Goal: Find specific page/section: Find specific page/section

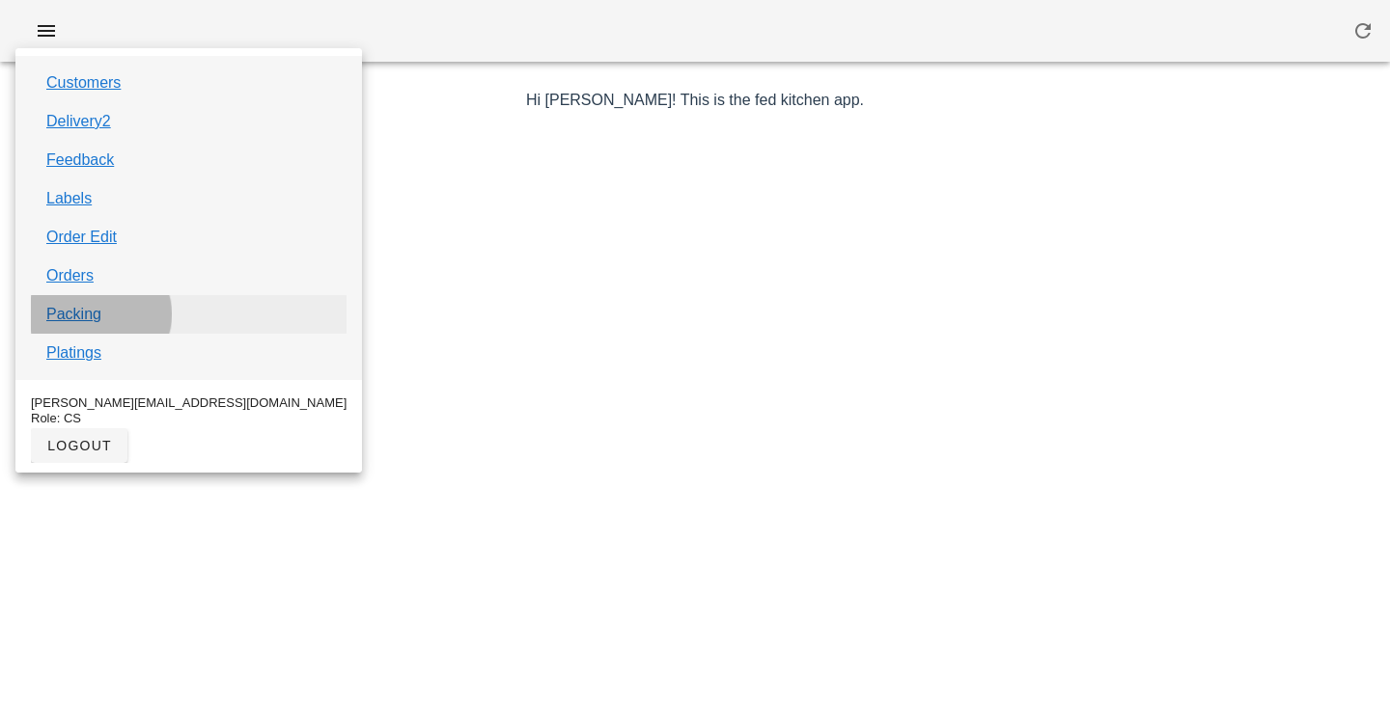
click at [81, 317] on link "Packing" at bounding box center [73, 314] width 55 height 23
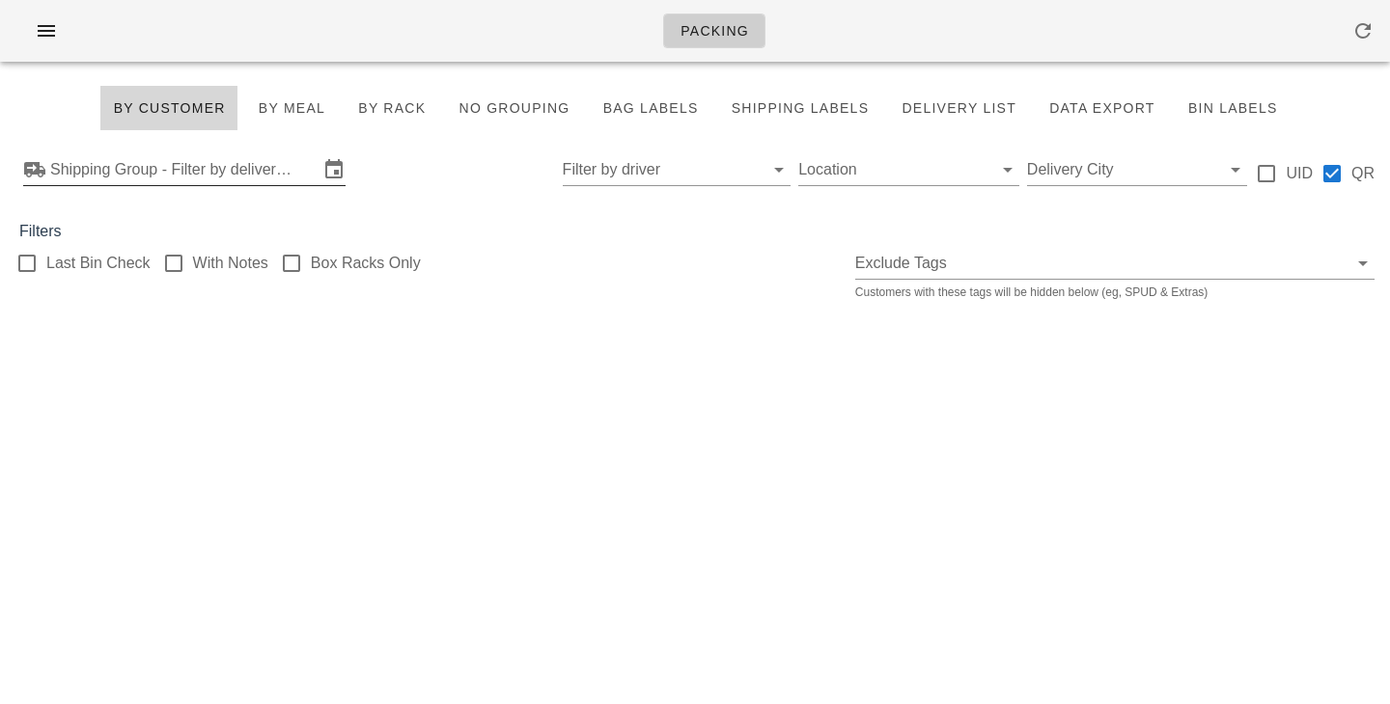
click at [239, 161] on input "Shipping Group - Filter by delivery logistics" at bounding box center [184, 169] width 268 height 31
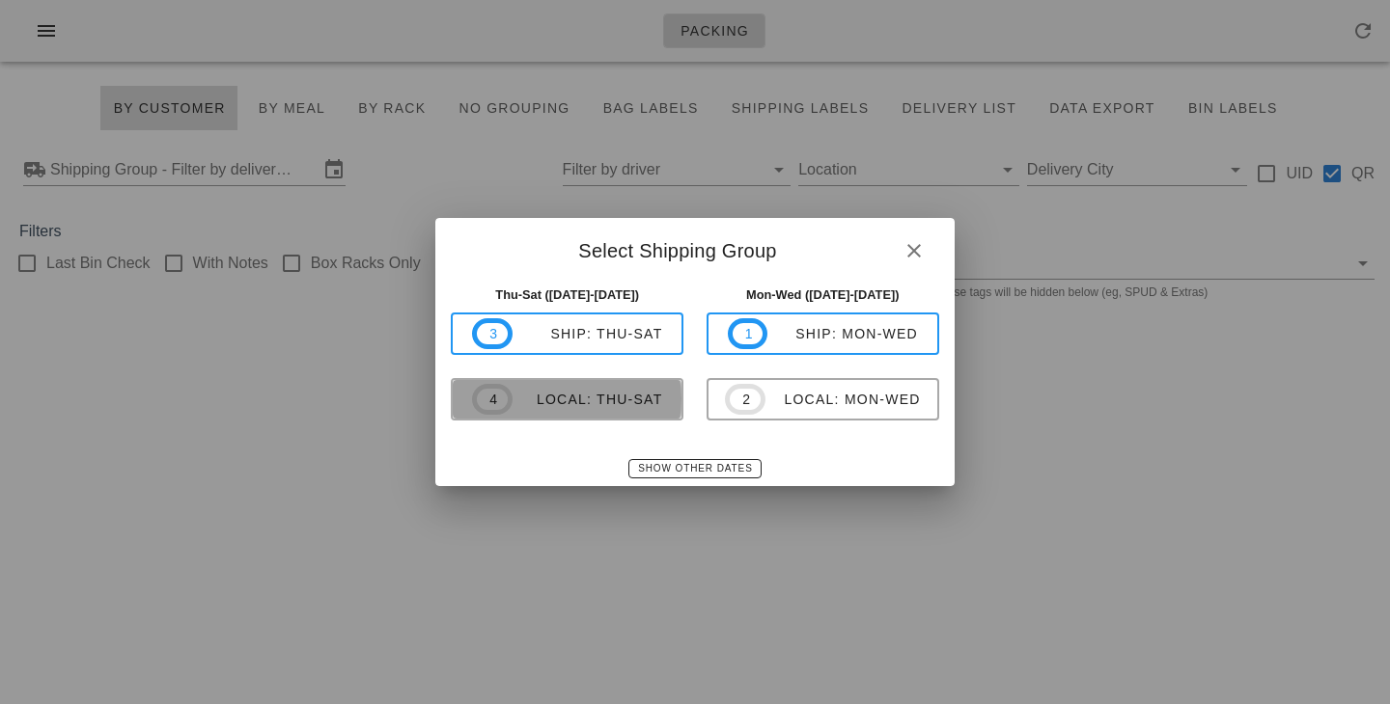
click at [517, 407] on div "local: Thu-Sat" at bounding box center [587, 399] width 151 height 15
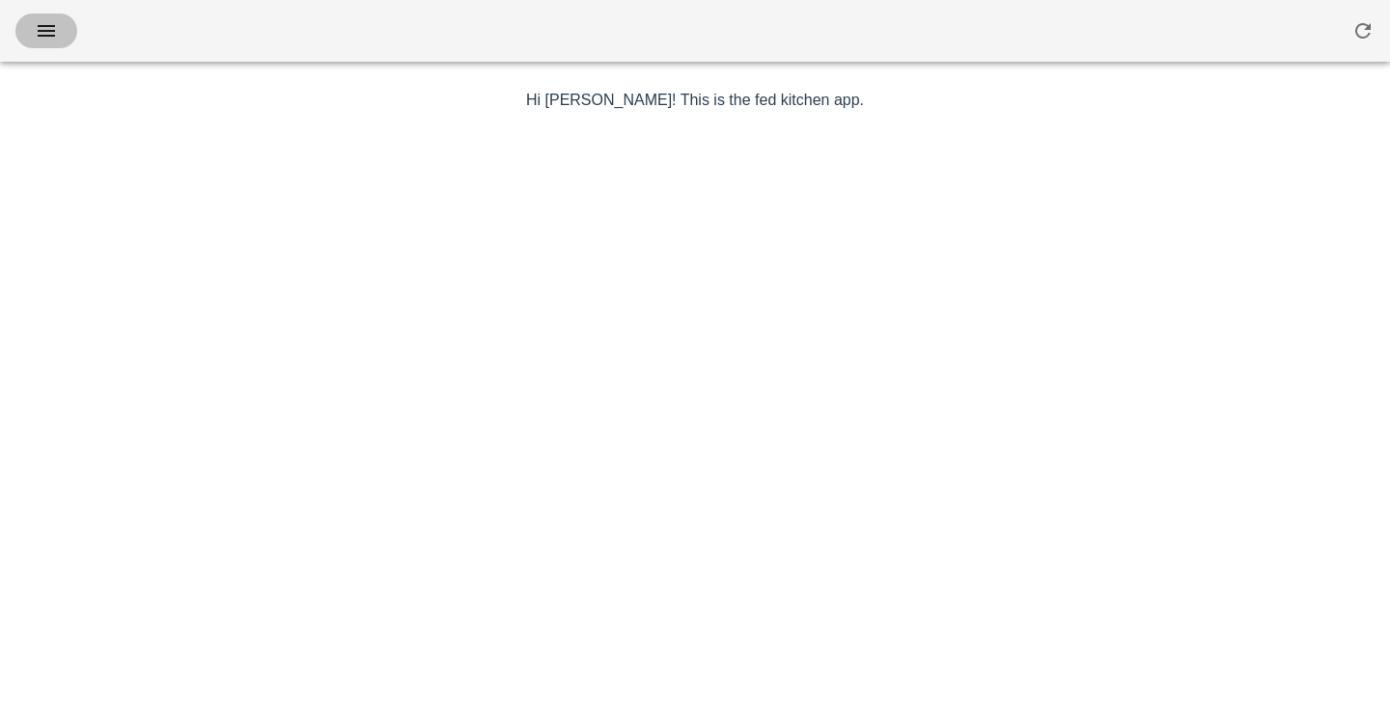
click at [57, 38] on icon "button" at bounding box center [46, 30] width 23 height 23
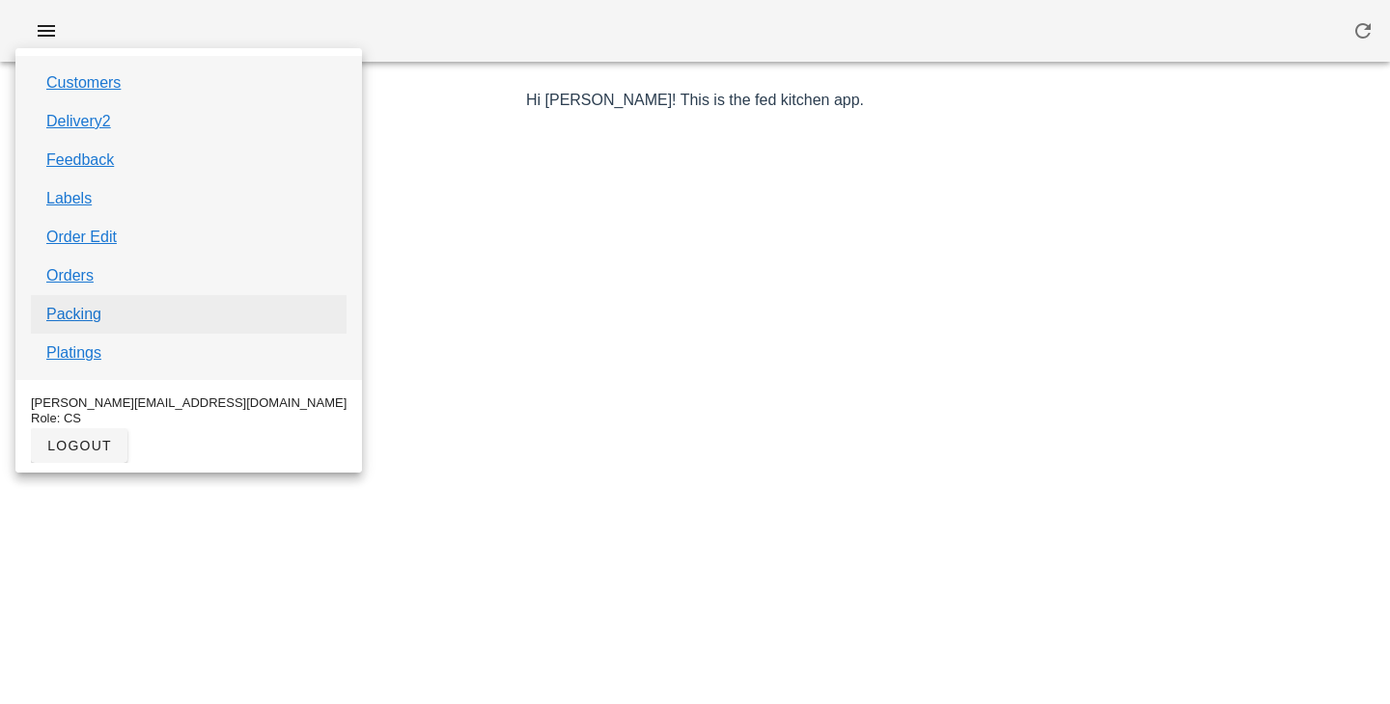
click at [83, 312] on link "Packing" at bounding box center [73, 314] width 55 height 23
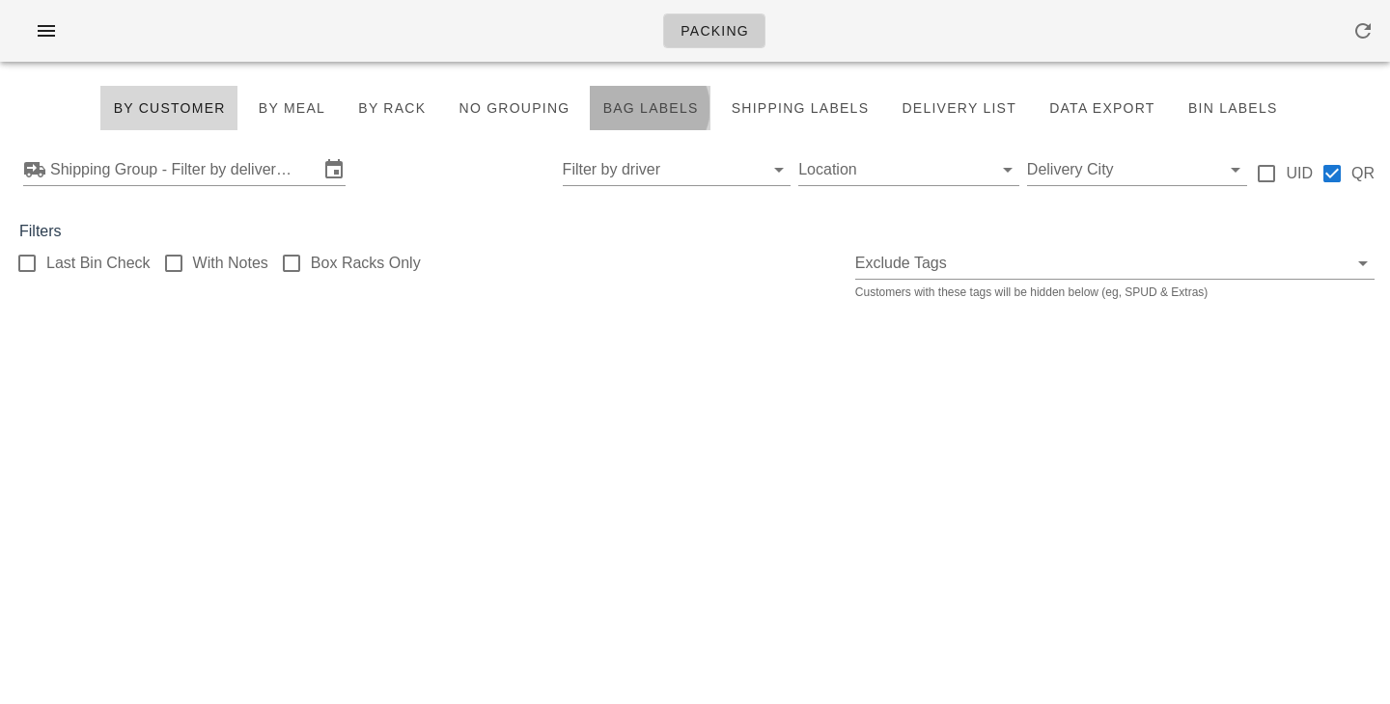
click at [624, 105] on span "Bag Labels" at bounding box center [649, 107] width 96 height 15
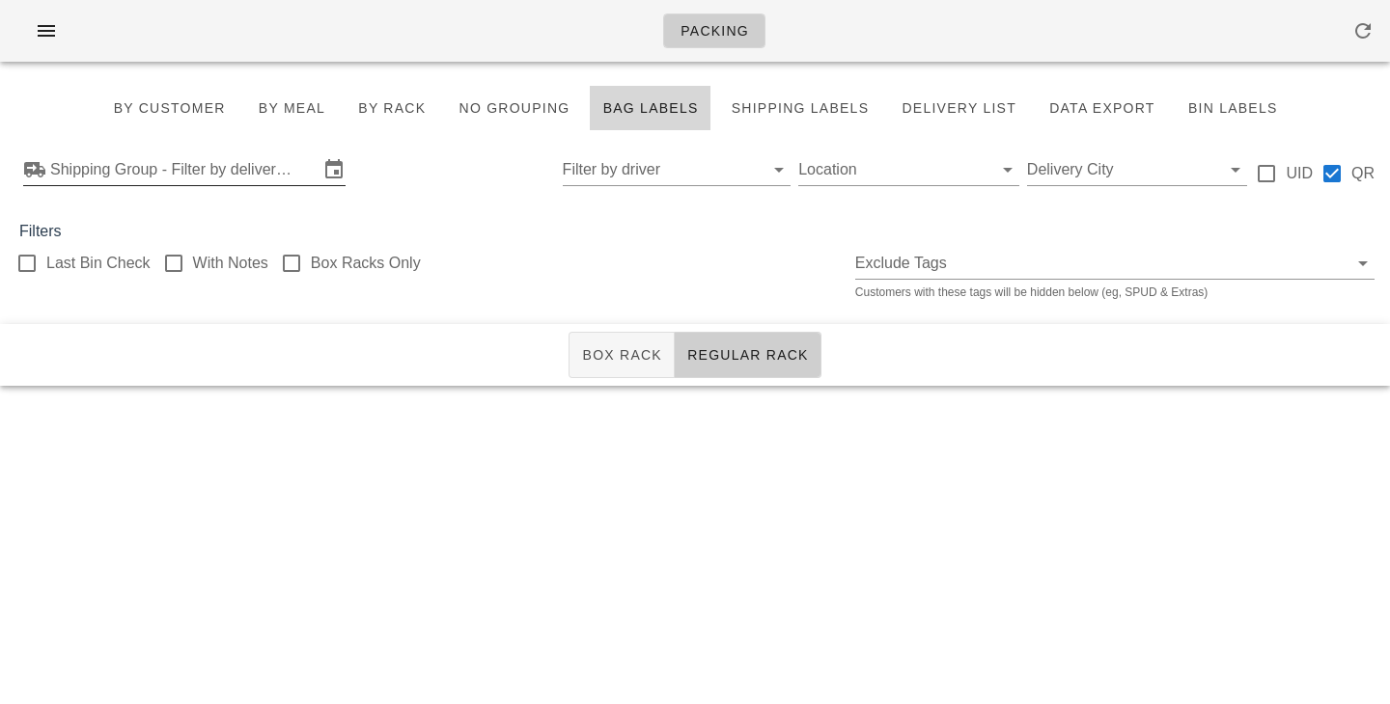
click at [165, 180] on input "Shipping Group - Filter by delivery logistics" at bounding box center [184, 169] width 268 height 31
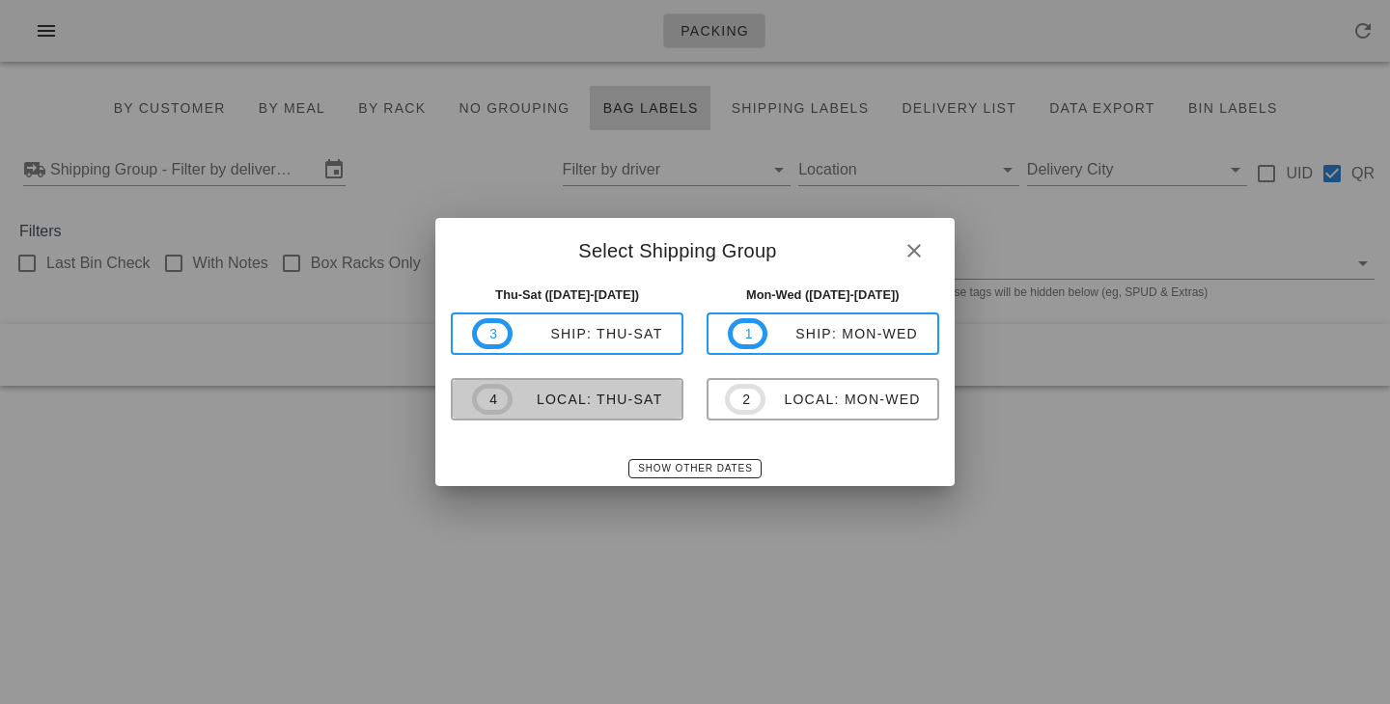
click at [602, 389] on span "4 local: Thu-Sat" at bounding box center [567, 399] width 190 height 31
